Goal: Task Accomplishment & Management: Manage account settings

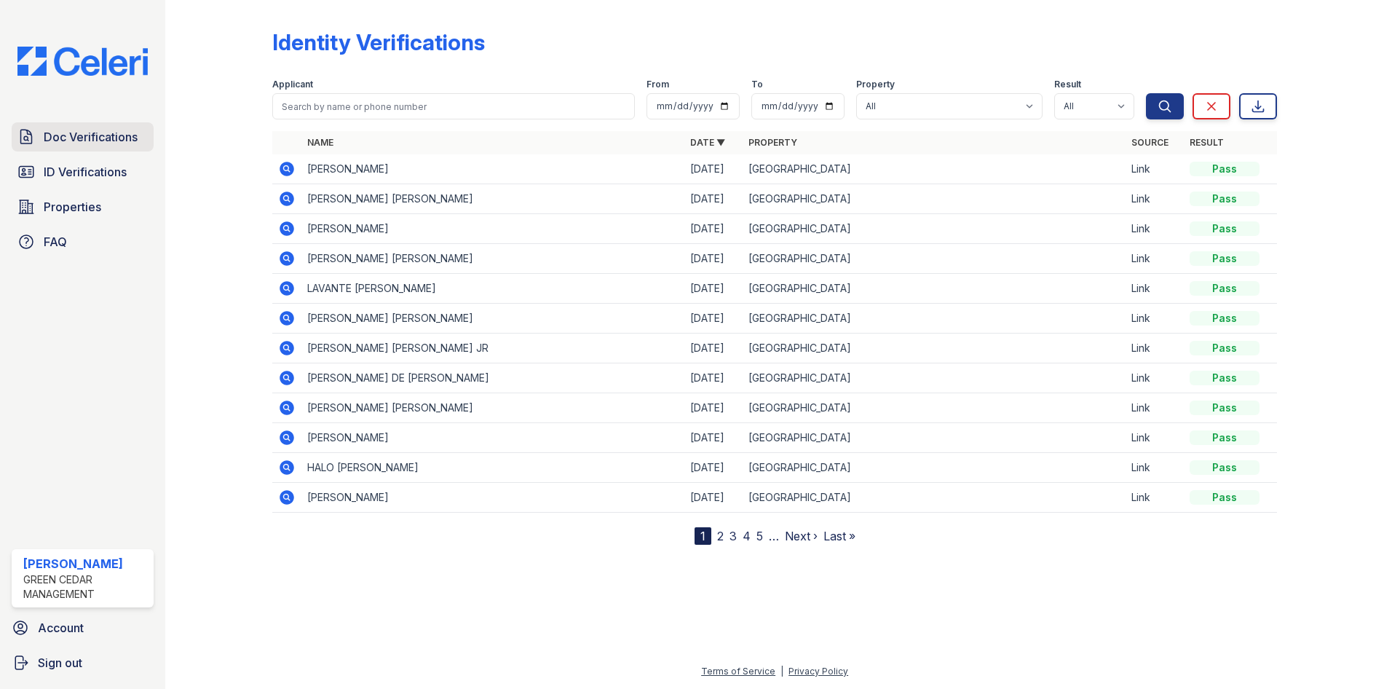
click at [119, 135] on span "Doc Verifications" at bounding box center [91, 136] width 94 height 17
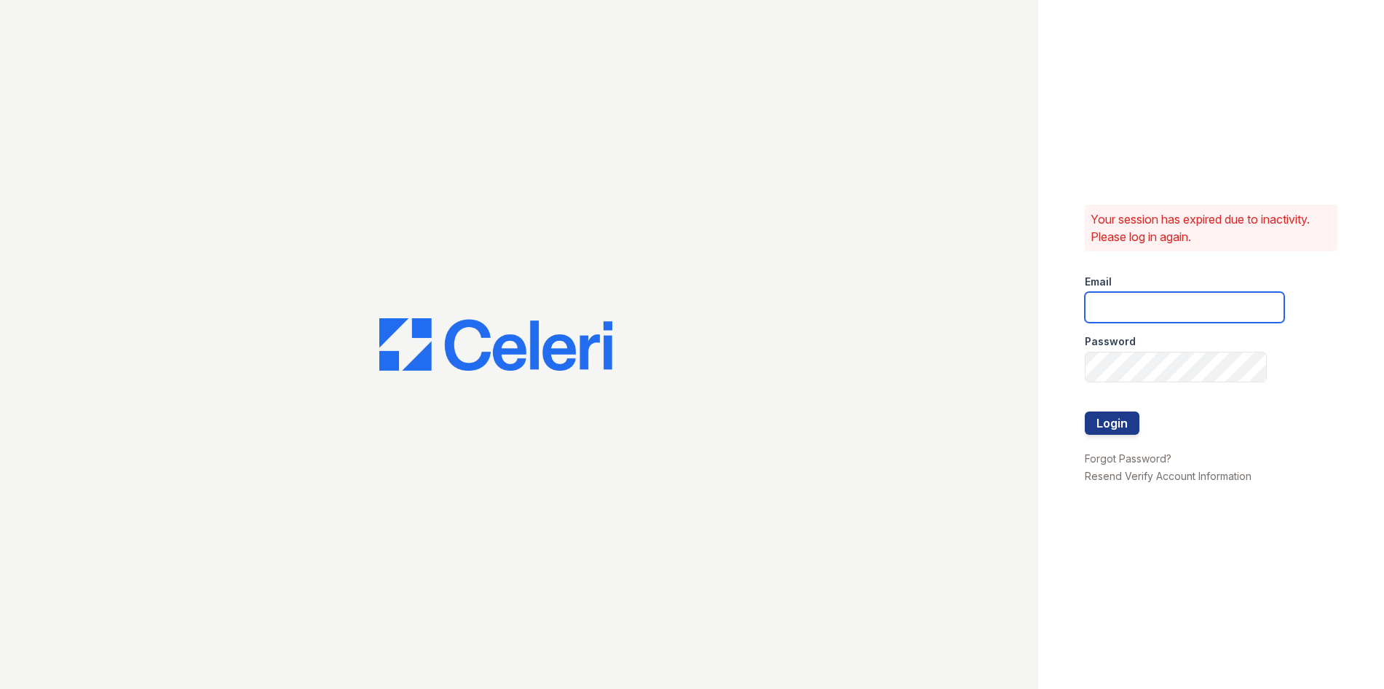
type input "[PERSON_NAME][EMAIL_ADDRESS][PERSON_NAME][DOMAIN_NAME]"
click at [1108, 427] on button "Login" at bounding box center [1112, 422] width 55 height 23
